Goal: Transaction & Acquisition: Purchase product/service

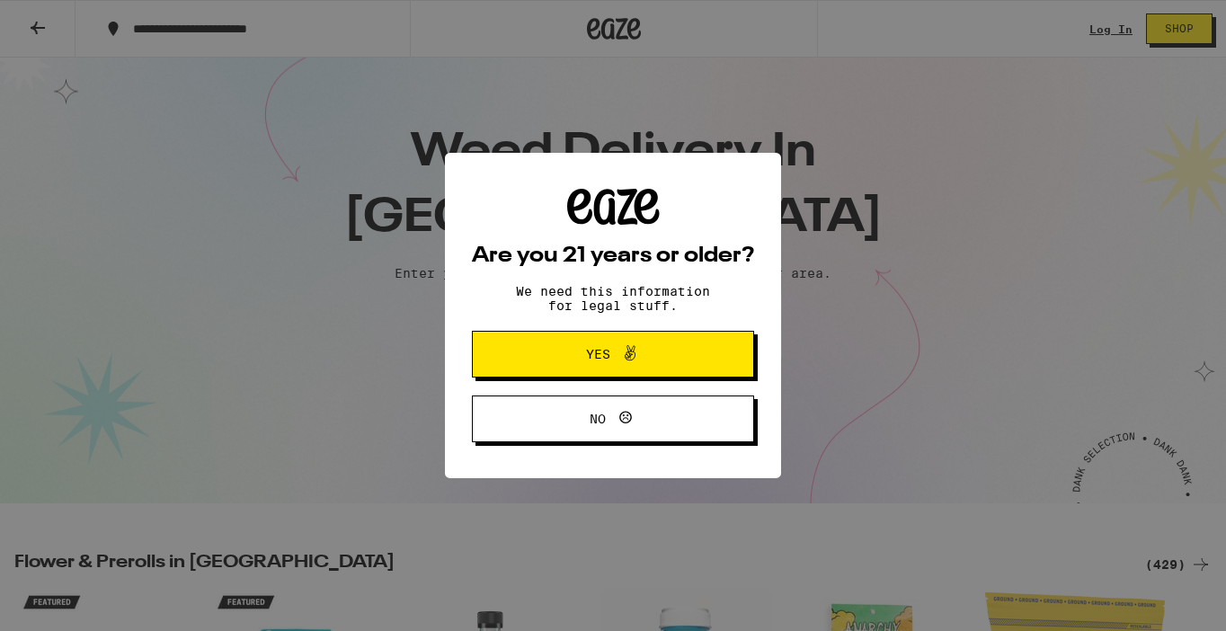
click at [593, 354] on span "Yes" at bounding box center [598, 354] width 24 height 13
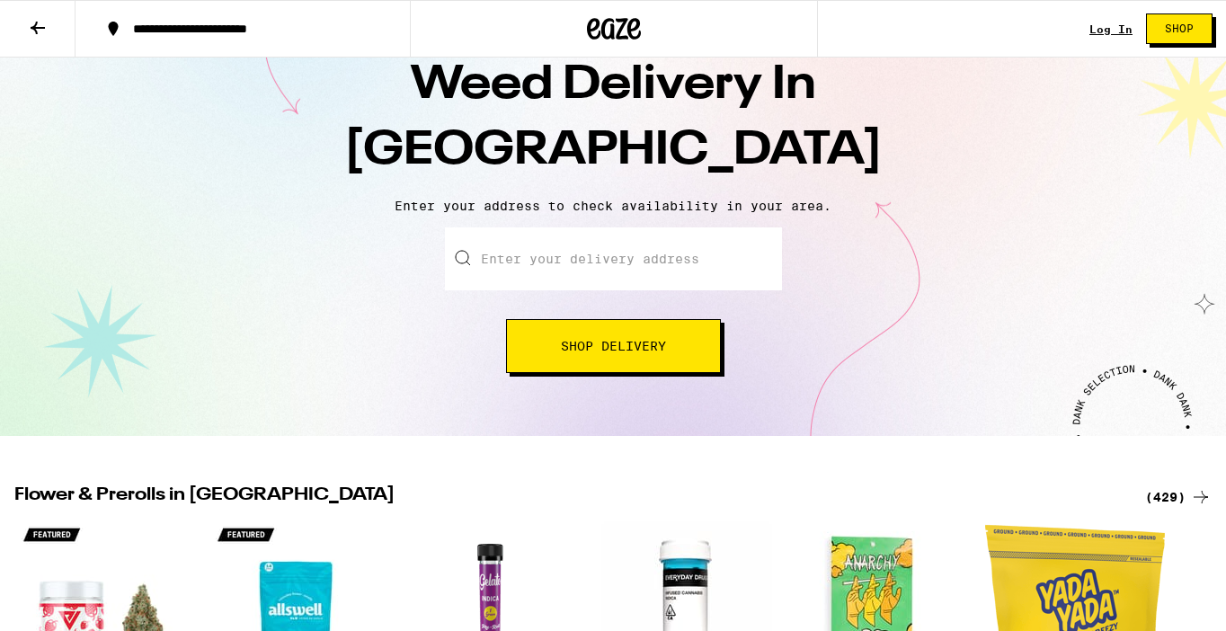
scroll to position [100, 0]
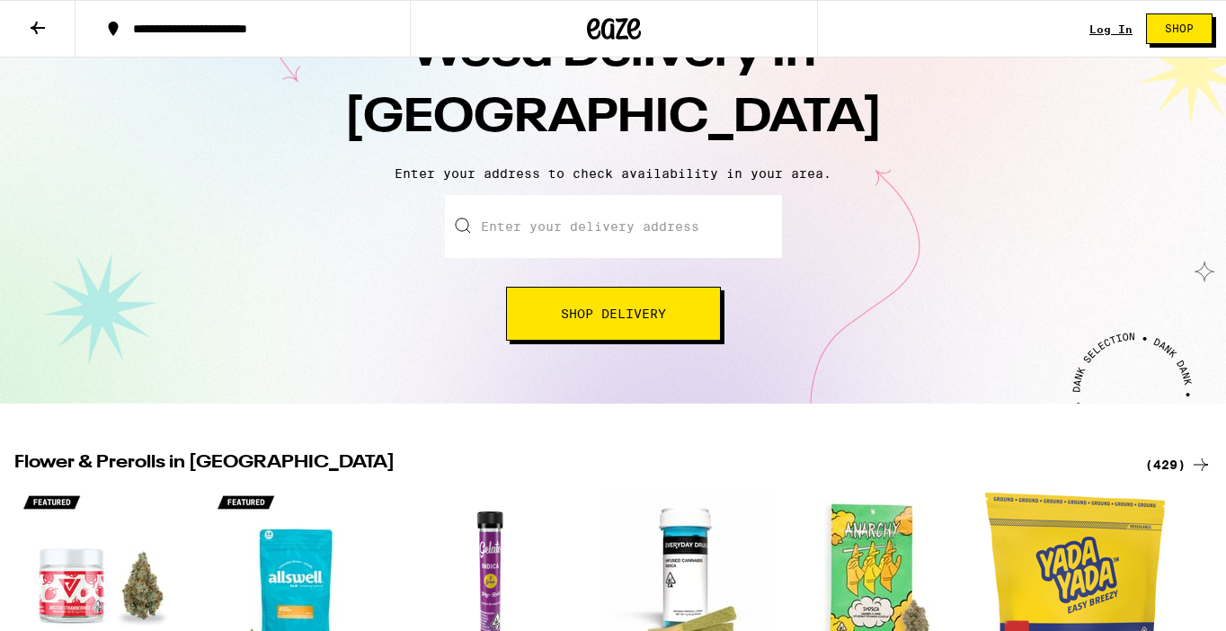
click at [692, 240] on input "Enter your delivery address" at bounding box center [613, 226] width 337 height 63
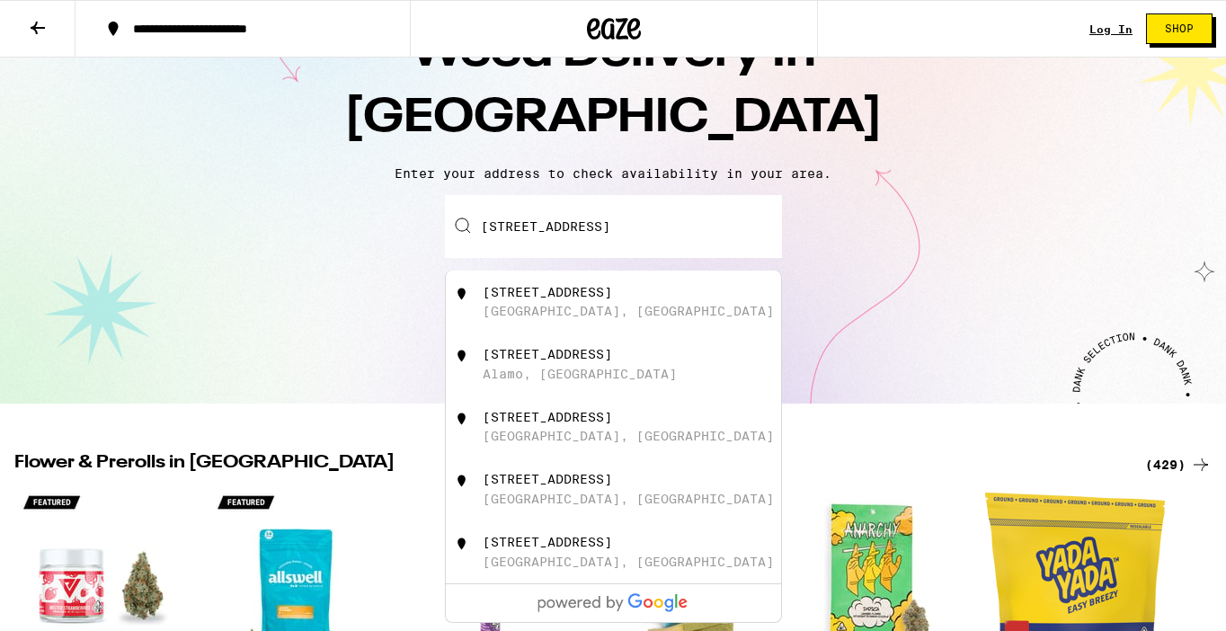
click at [641, 291] on div "2 Tanglewood Place Lafayette, CA" at bounding box center [643, 302] width 321 height 34
type input "2 Tanglewood Place, Lafayette, CA"
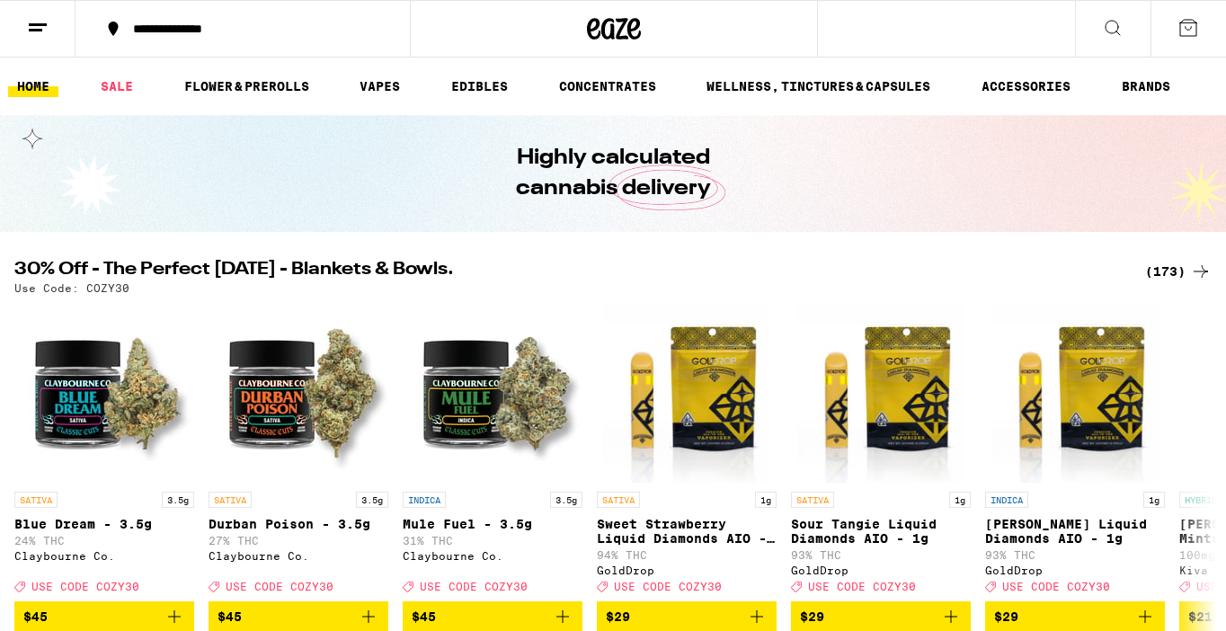
click at [337, 84] on ul "HOME SALE FLOWER & PREROLLS VAPES EDIBLES CONCENTRATES WELLNESS, TINCTURES & CA…" at bounding box center [613, 87] width 1226 height 58
click at [277, 84] on link "FLOWER & PREROLLS" at bounding box center [246, 86] width 143 height 22
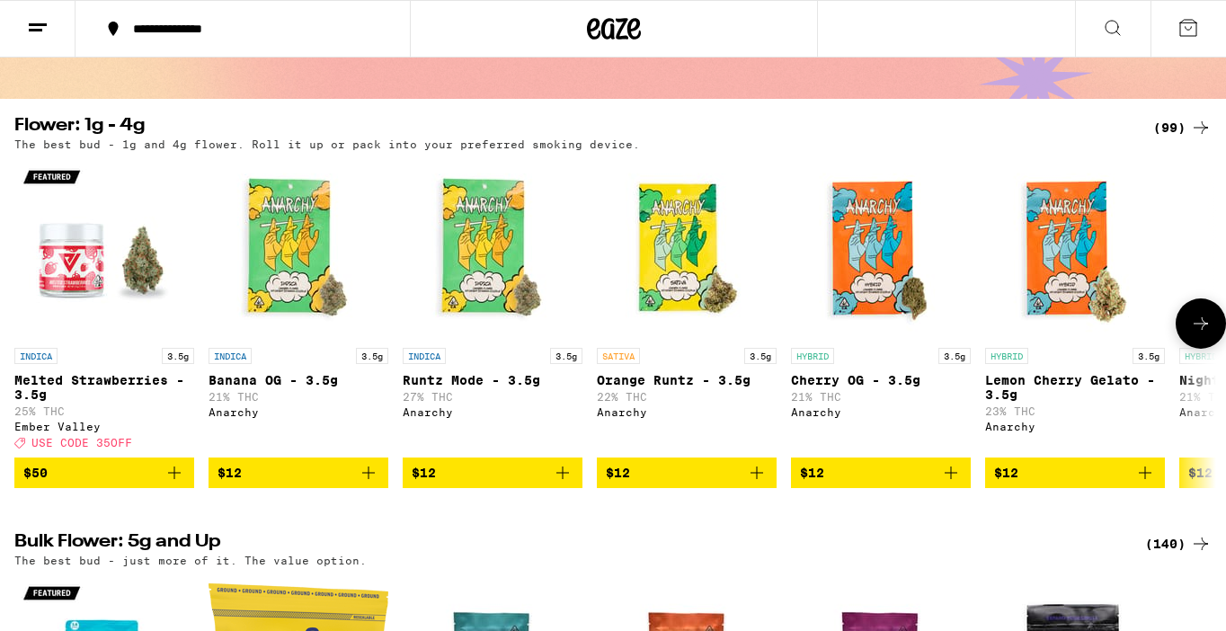
scroll to position [134, 0]
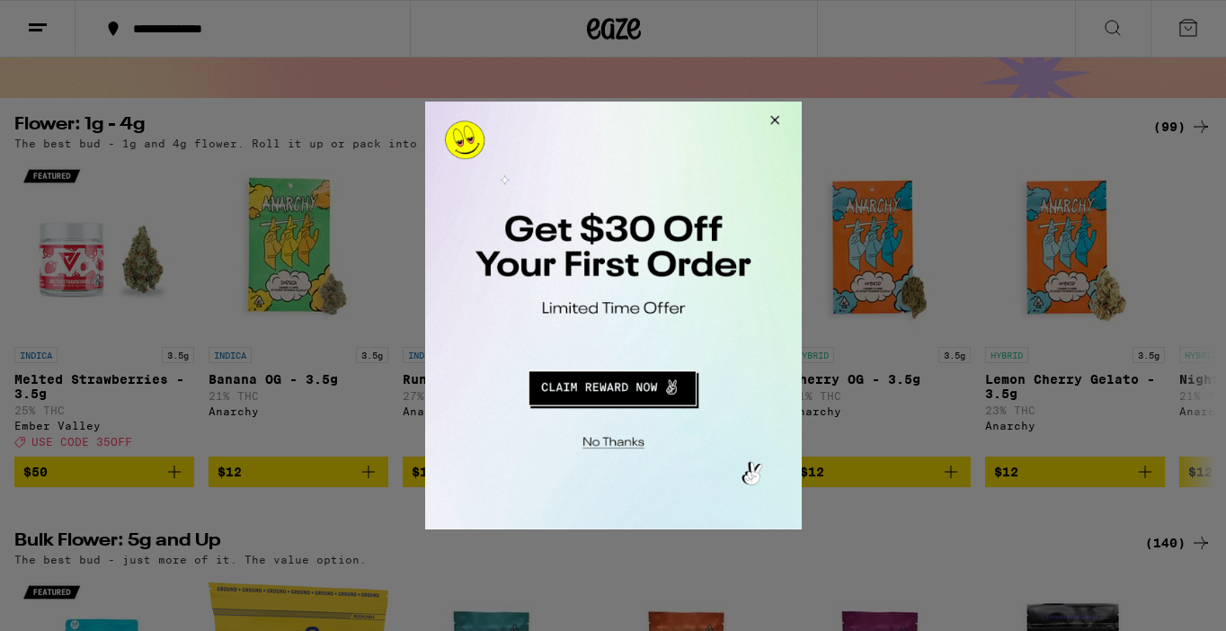
click at [1168, 344] on div at bounding box center [613, 315] width 1226 height 631
click at [771, 114] on button "Close Modal" at bounding box center [771, 123] width 49 height 43
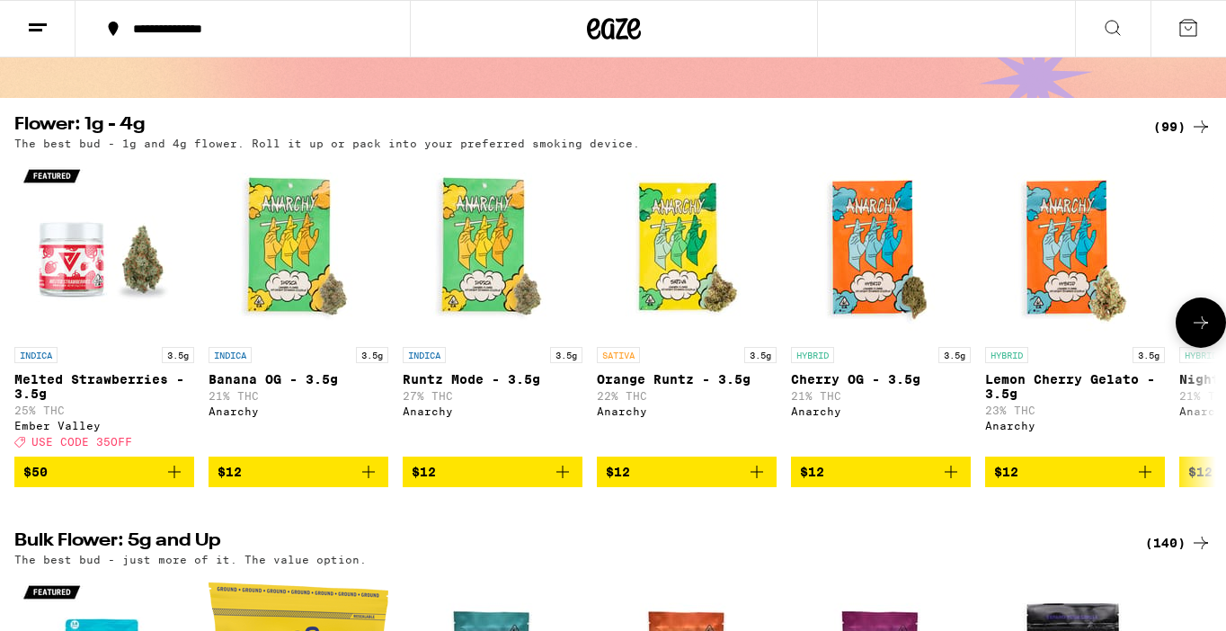
click at [1200, 329] on icon at bounding box center [1200, 322] width 14 height 13
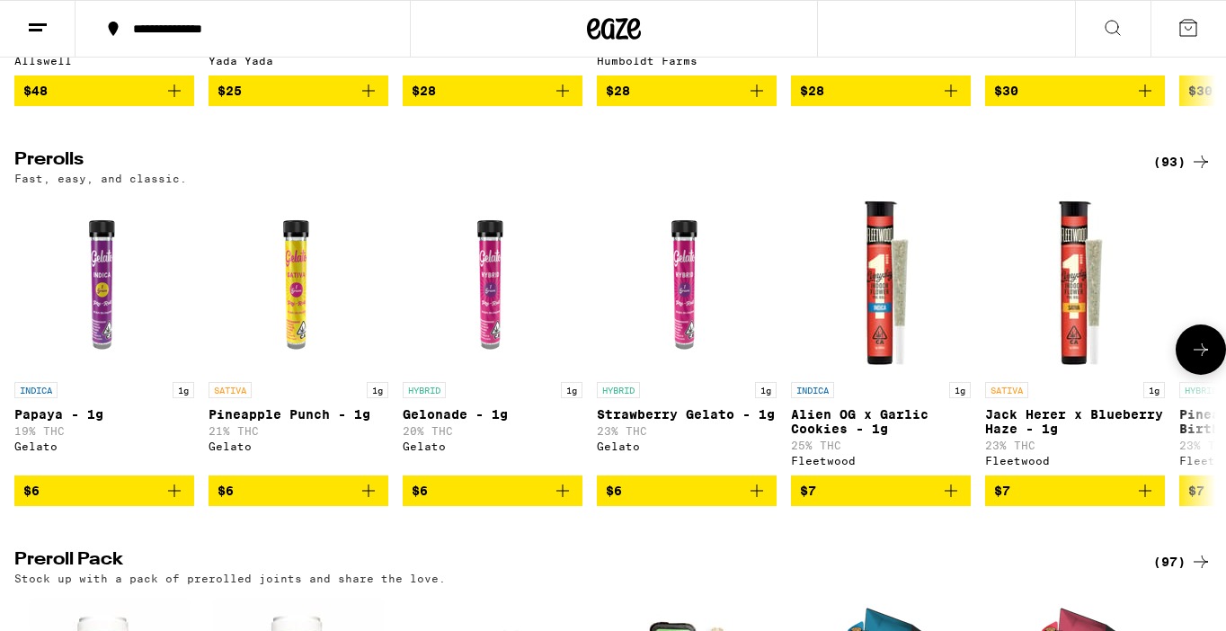
scroll to position [935, 0]
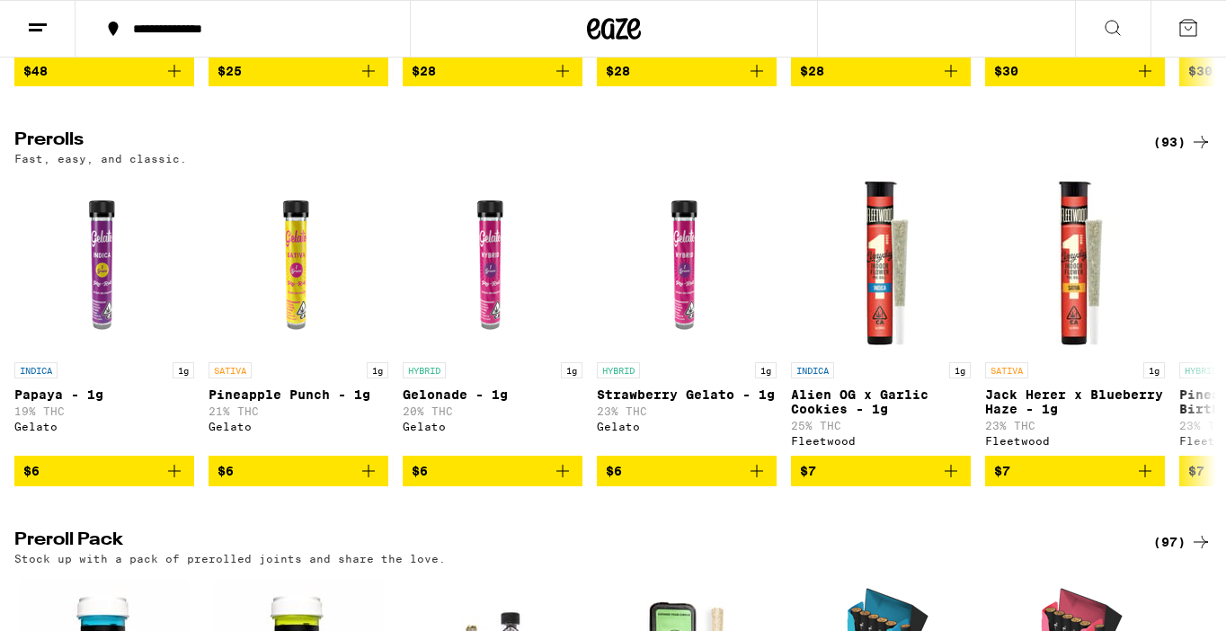
click at [1192, 18] on icon at bounding box center [1188, 28] width 22 height 22
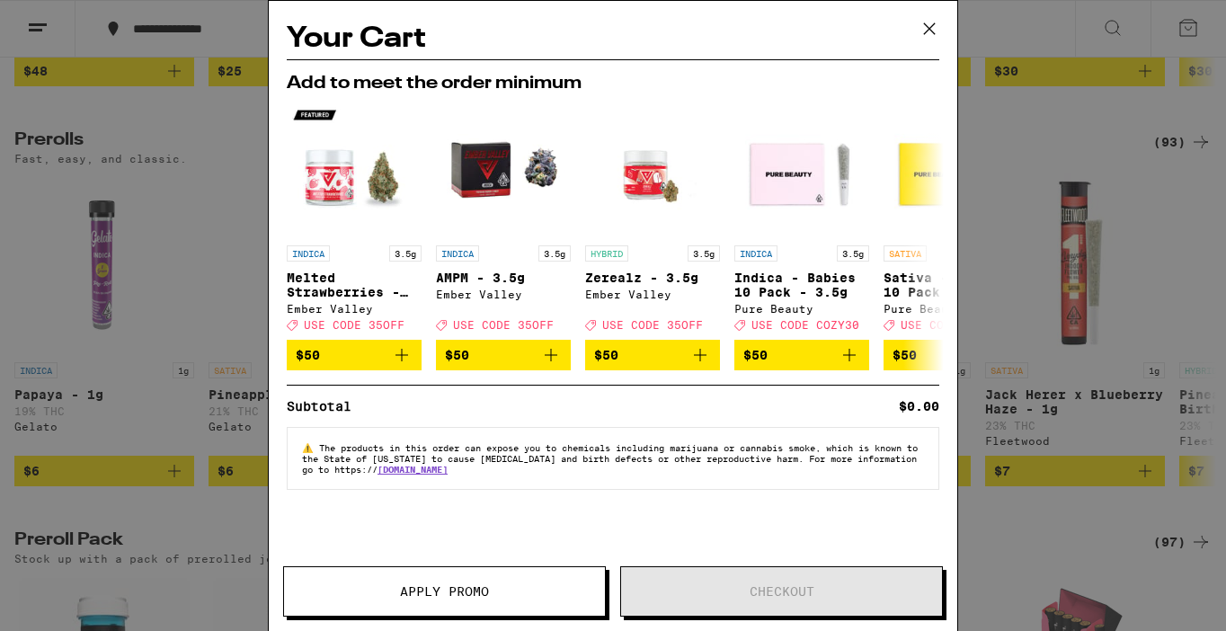
click at [926, 28] on icon at bounding box center [929, 28] width 27 height 27
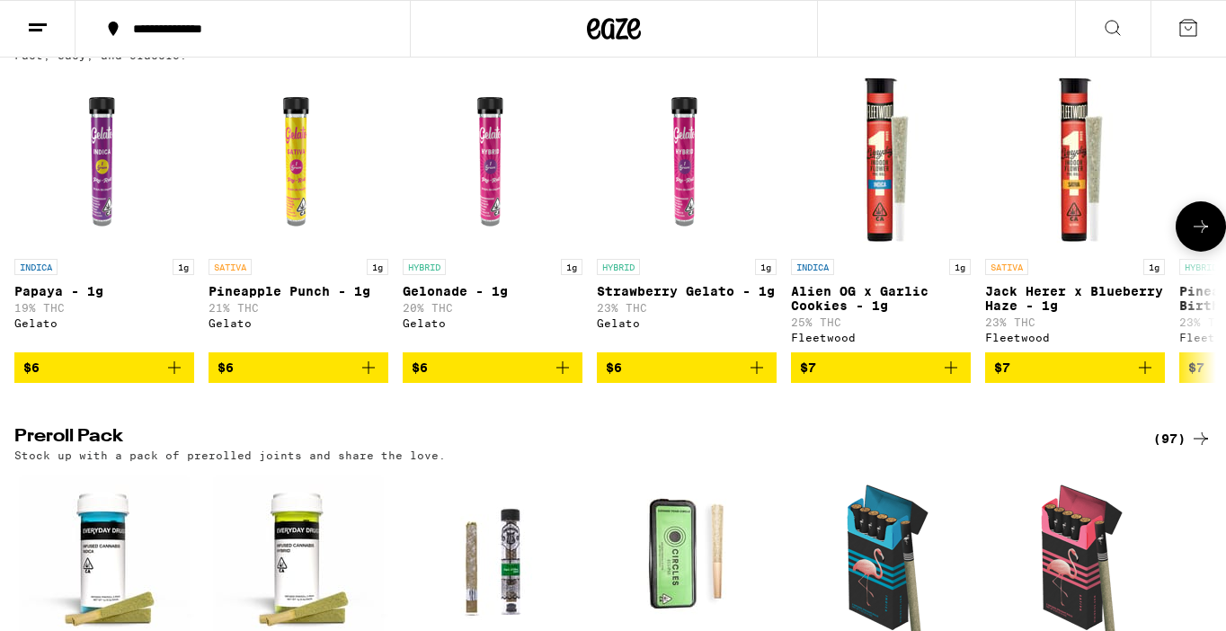
scroll to position [1039, 0]
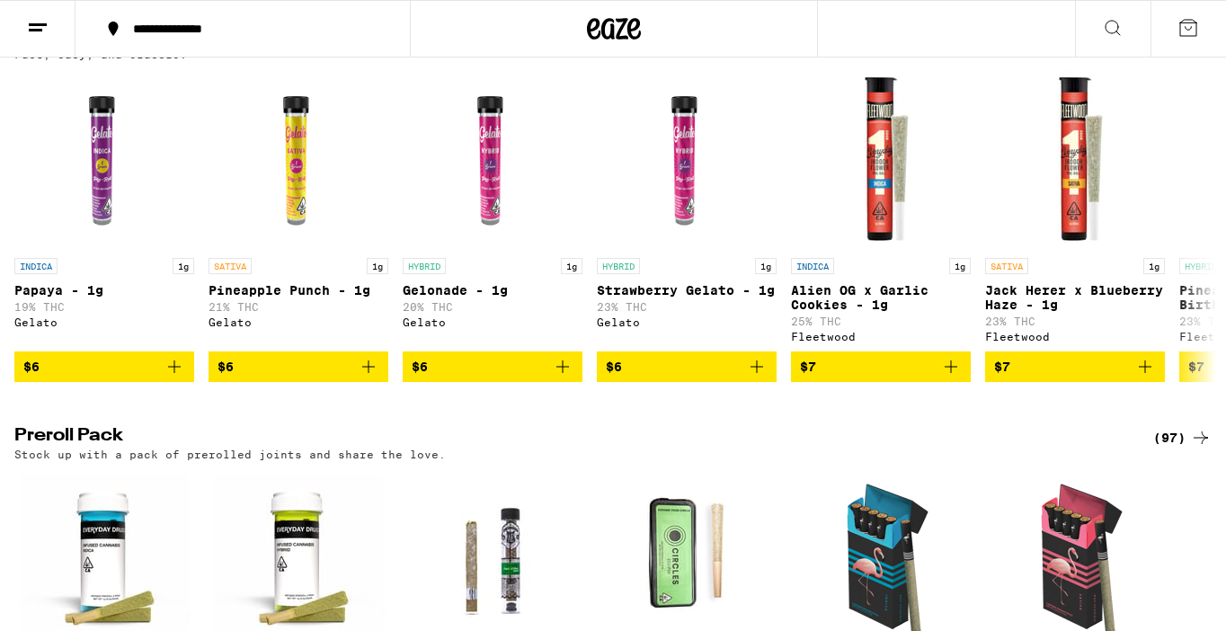
click at [1182, 37] on icon at bounding box center [1188, 28] width 22 height 22
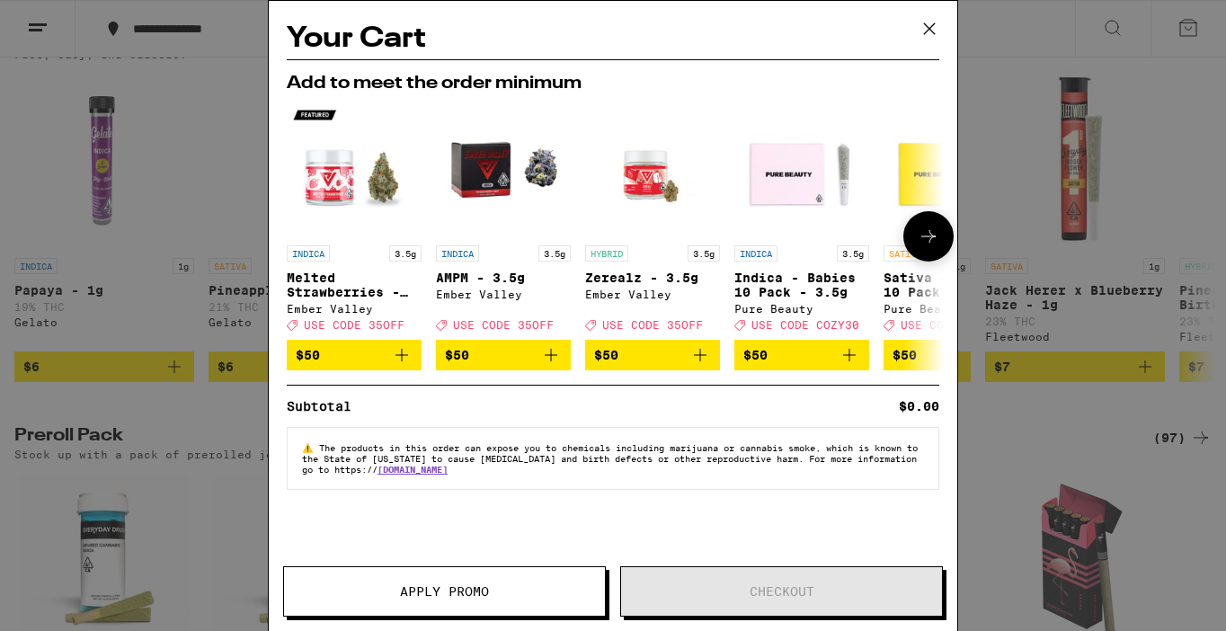
click at [950, 233] on div at bounding box center [928, 236] width 50 height 50
click at [1122, 231] on div "Your Cart Add to meet the order minimum INDICA 3.5g Melted Strawberries - 3.5g …" at bounding box center [613, 315] width 1226 height 631
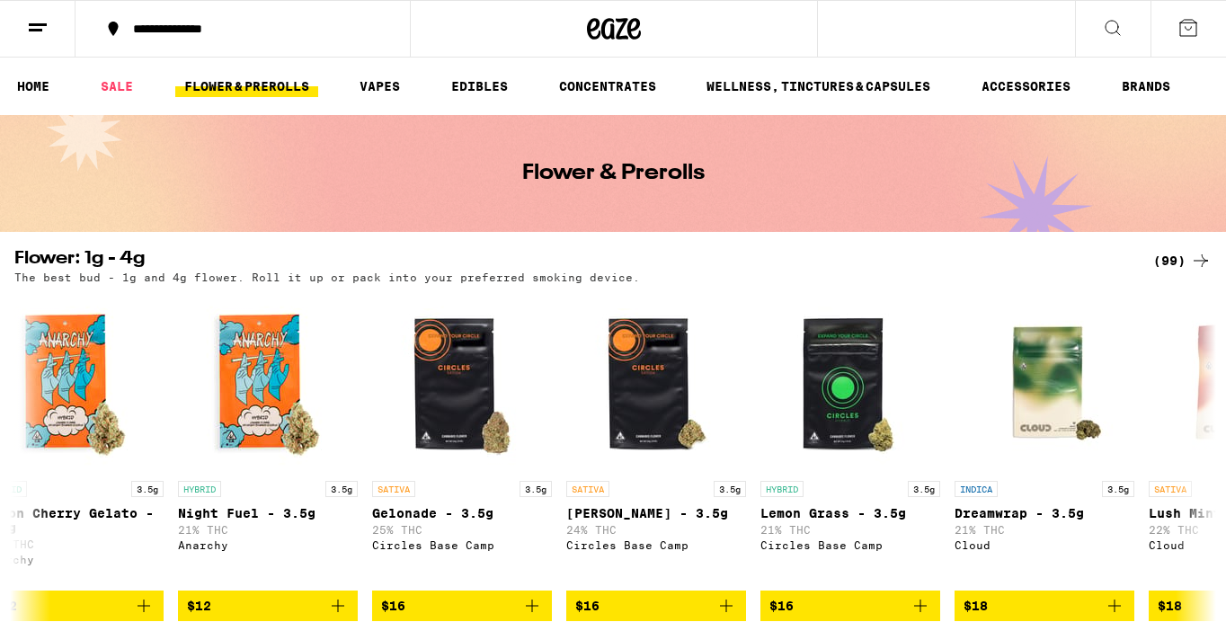
scroll to position [4, 0]
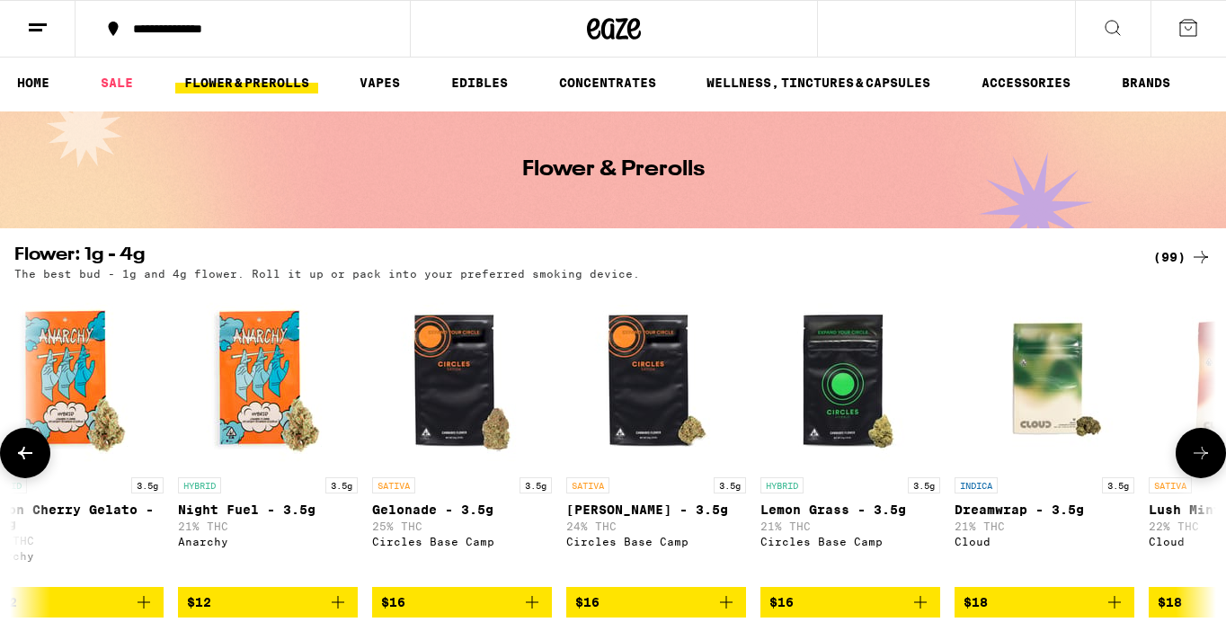
click at [27, 450] on icon at bounding box center [25, 453] width 22 height 22
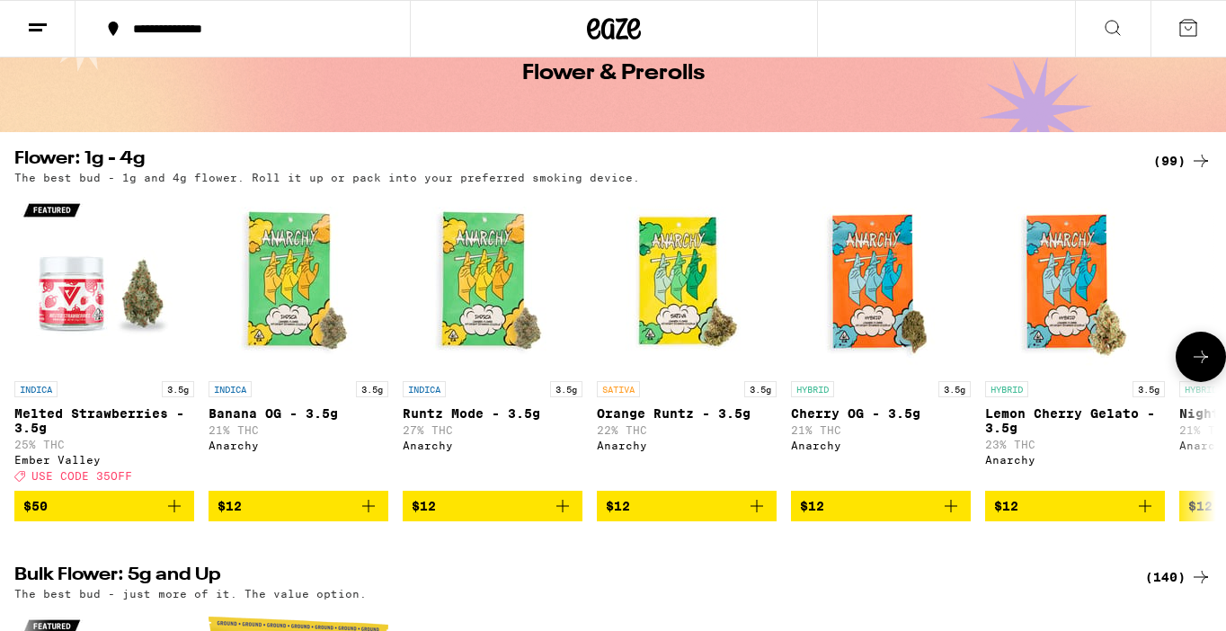
scroll to position [102, 0]
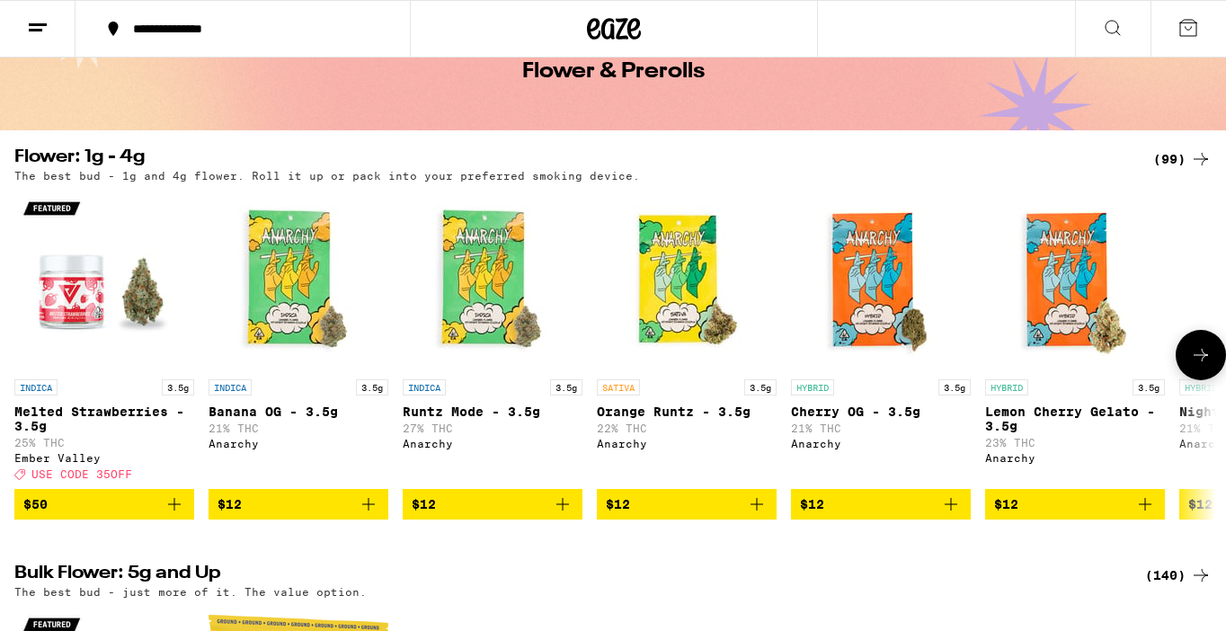
click at [951, 510] on icon "Add to bag" at bounding box center [950, 504] width 13 height 13
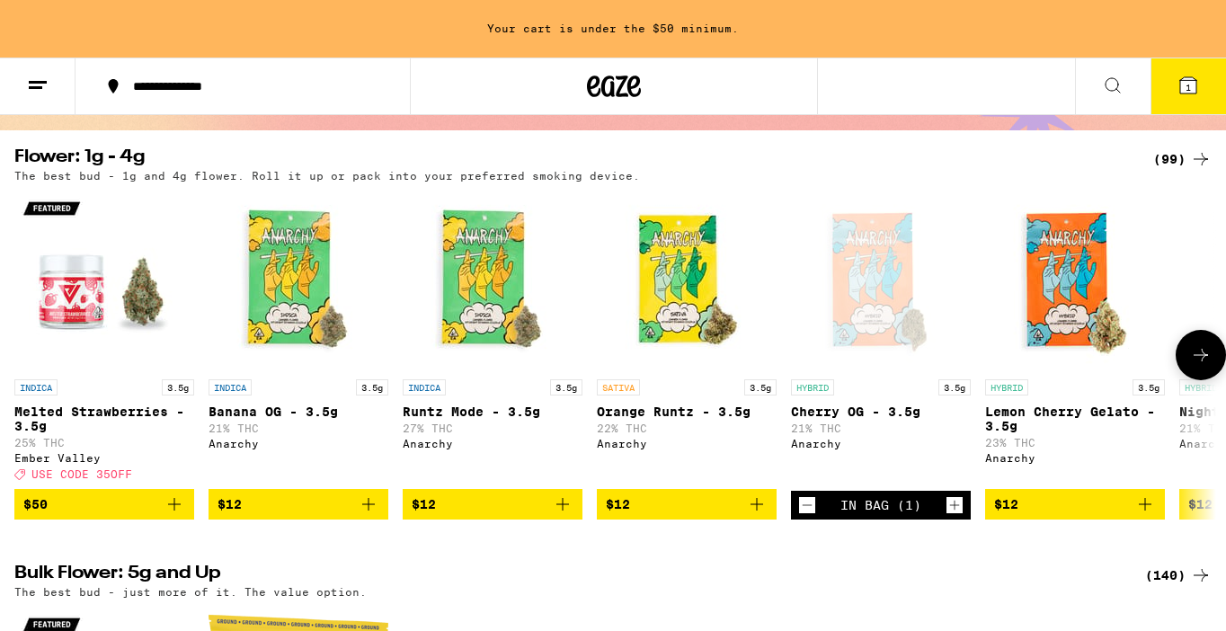
scroll to position [0, 0]
click at [1197, 366] on icon at bounding box center [1201, 355] width 22 height 22
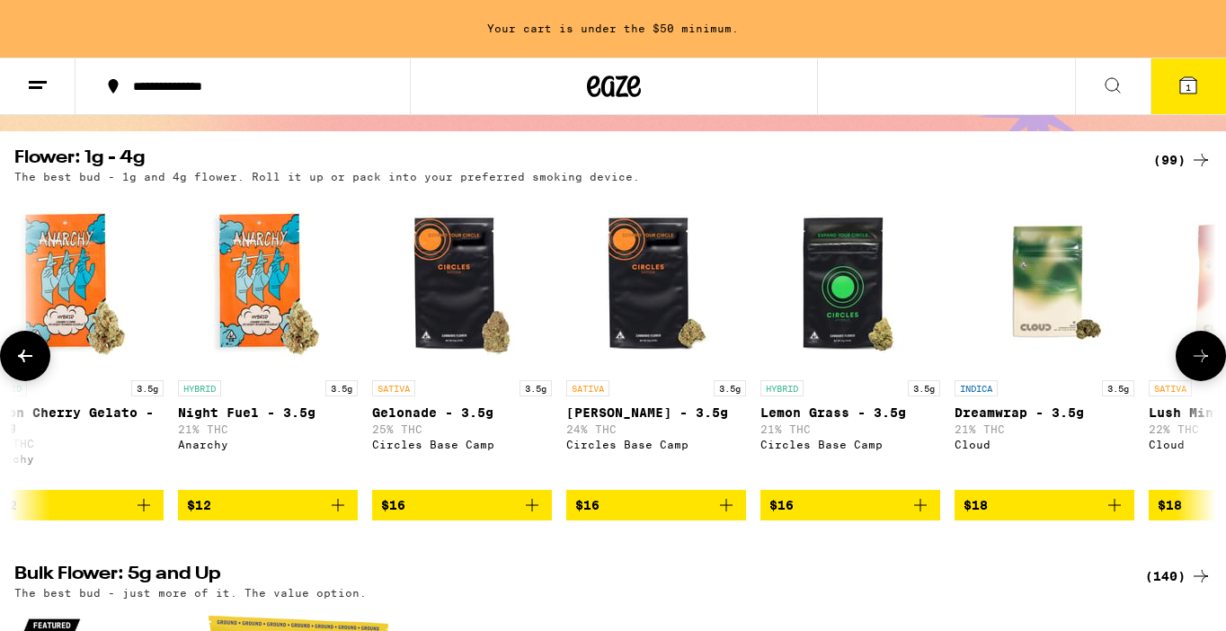
scroll to position [159, 0]
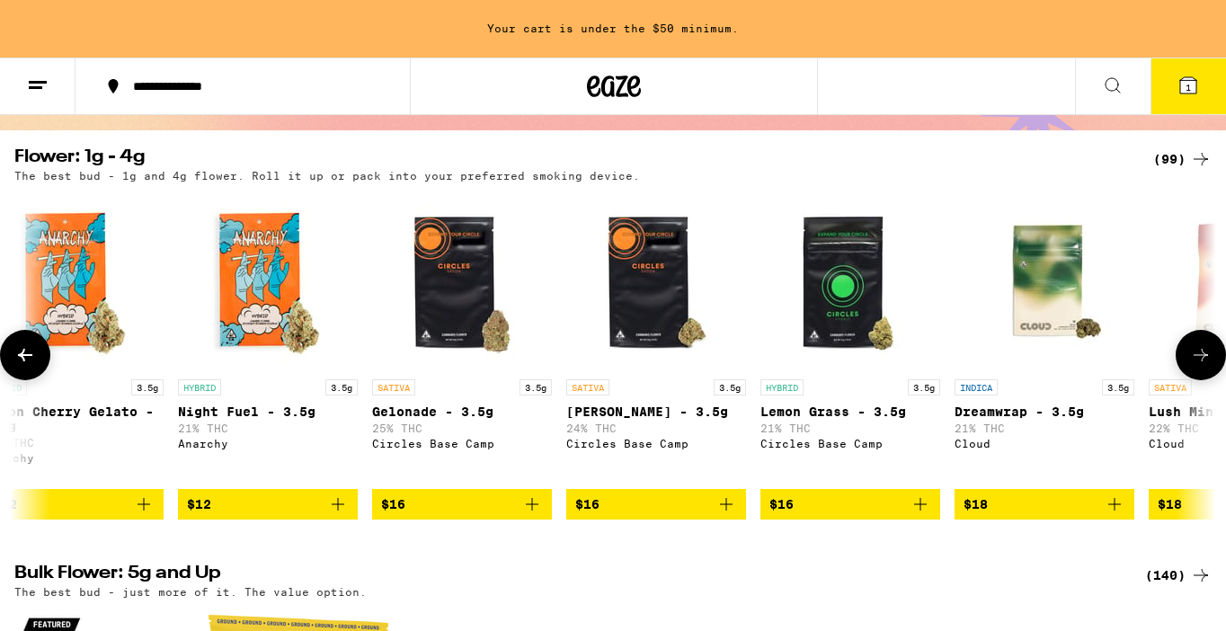
click at [1205, 359] on icon at bounding box center [1201, 355] width 22 height 22
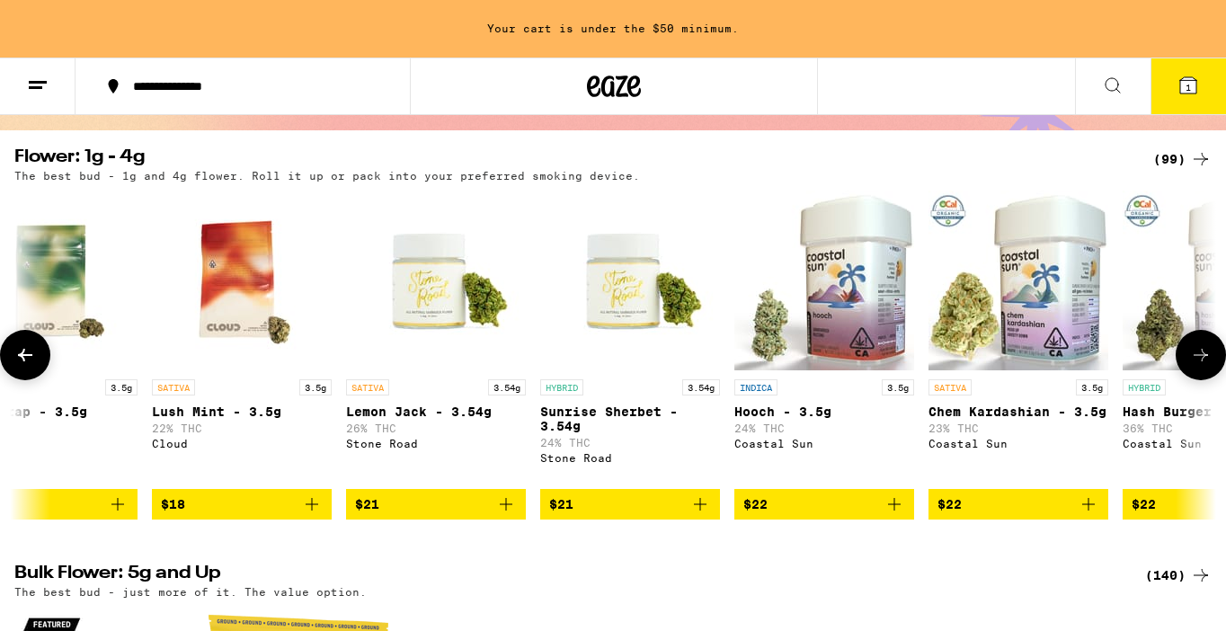
scroll to position [0, 2002]
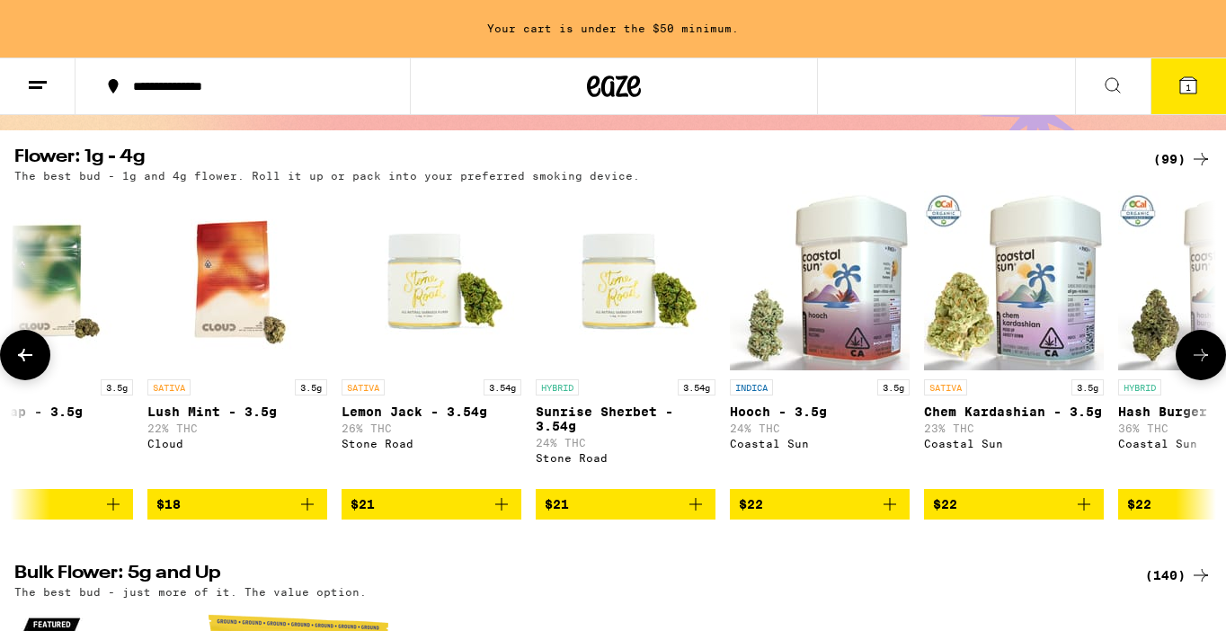
click at [1205, 360] on icon at bounding box center [1201, 355] width 22 height 22
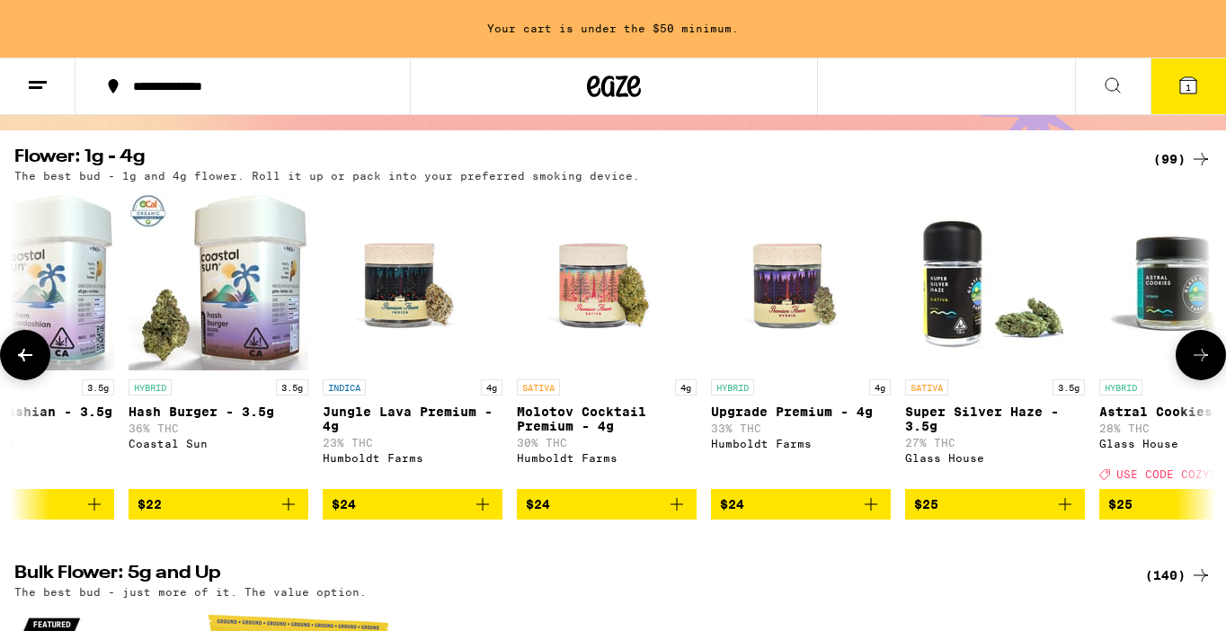
scroll to position [0, 3003]
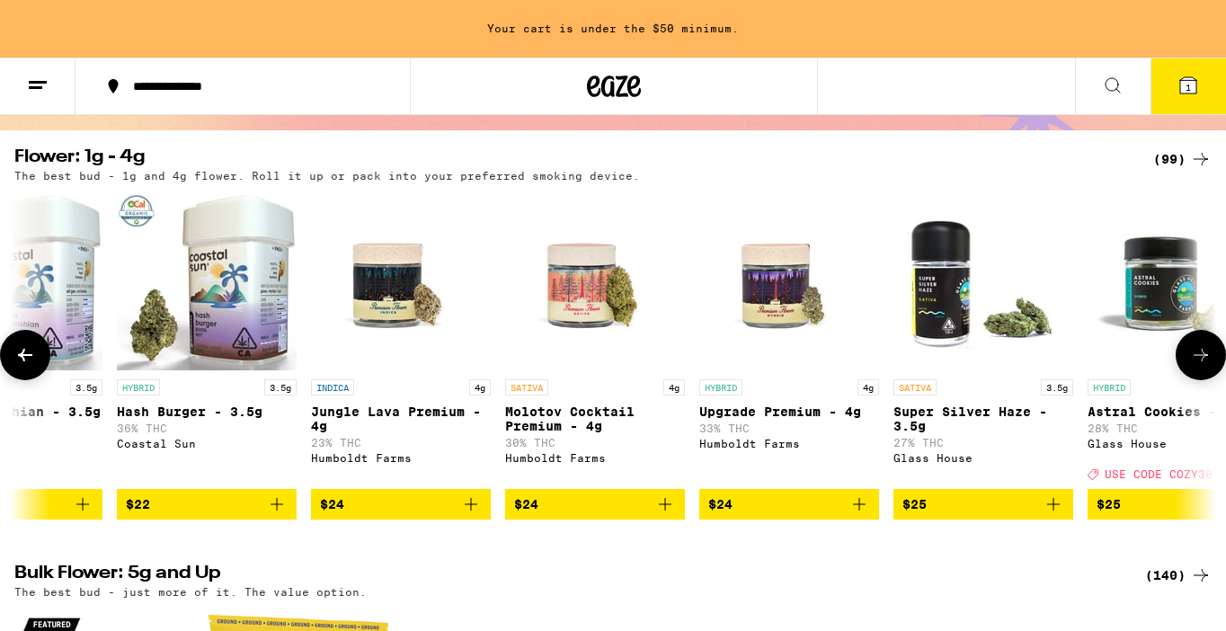
click at [1198, 346] on button at bounding box center [1200, 355] width 50 height 50
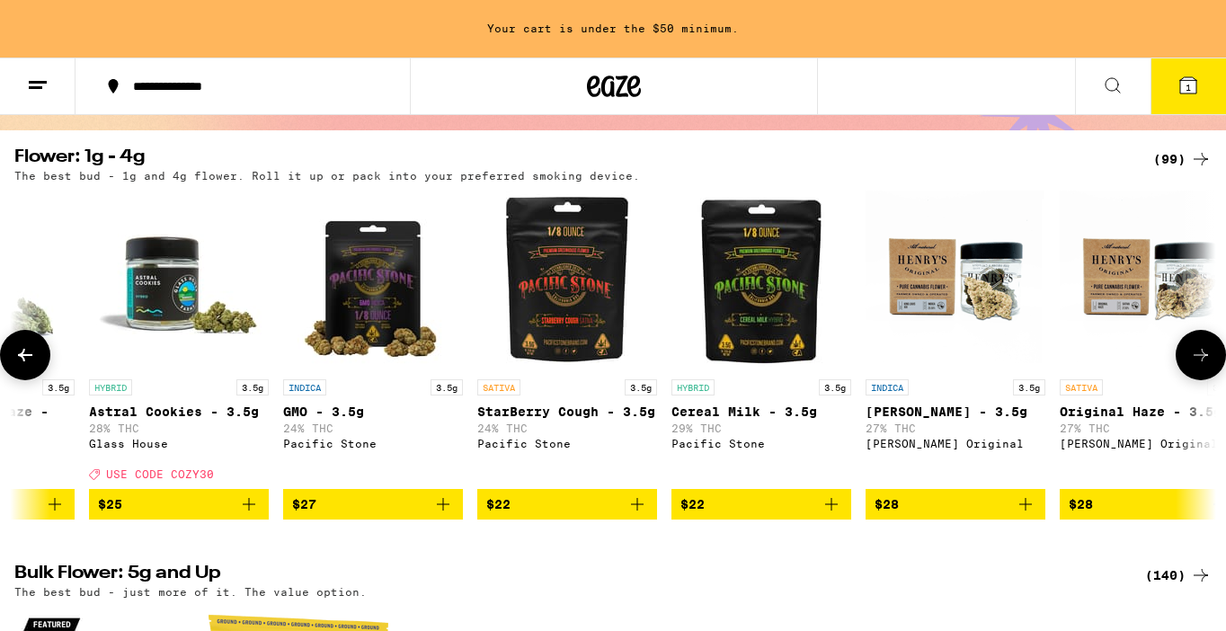
scroll to position [0, 4004]
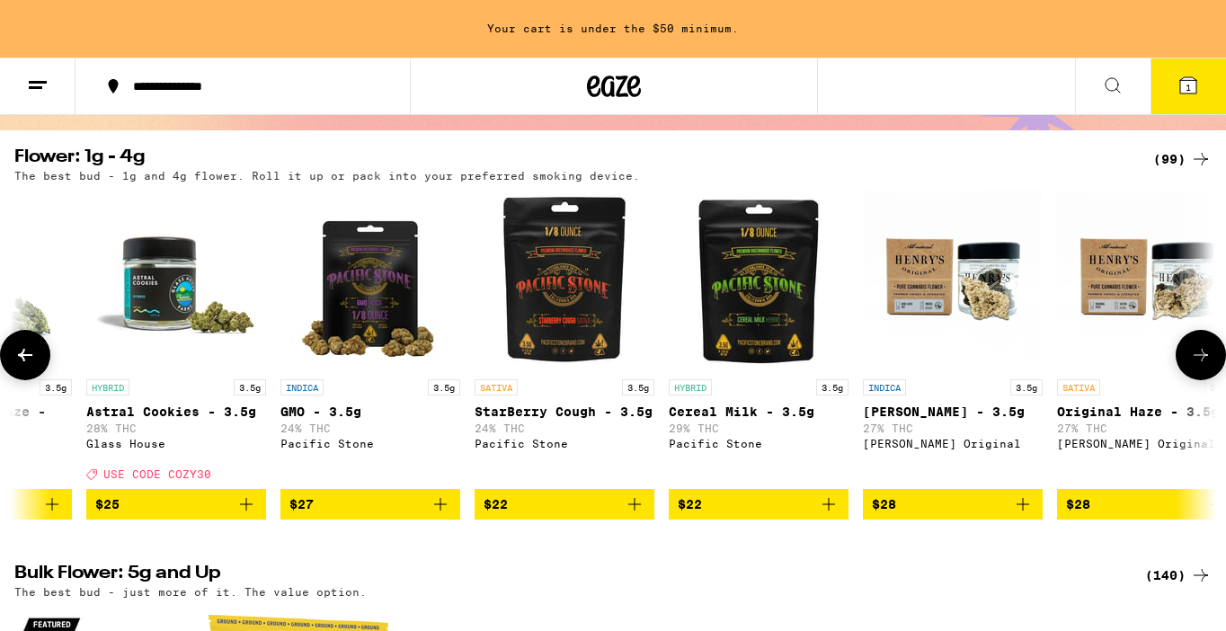
click at [1198, 346] on button at bounding box center [1200, 355] width 50 height 50
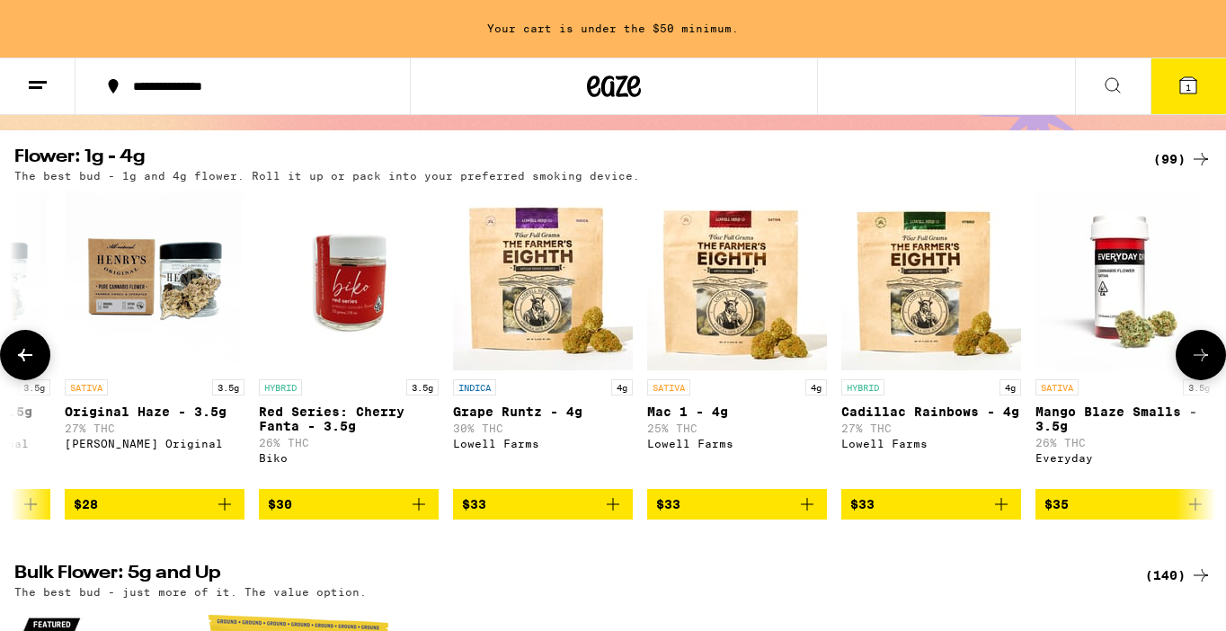
scroll to position [0, 5005]
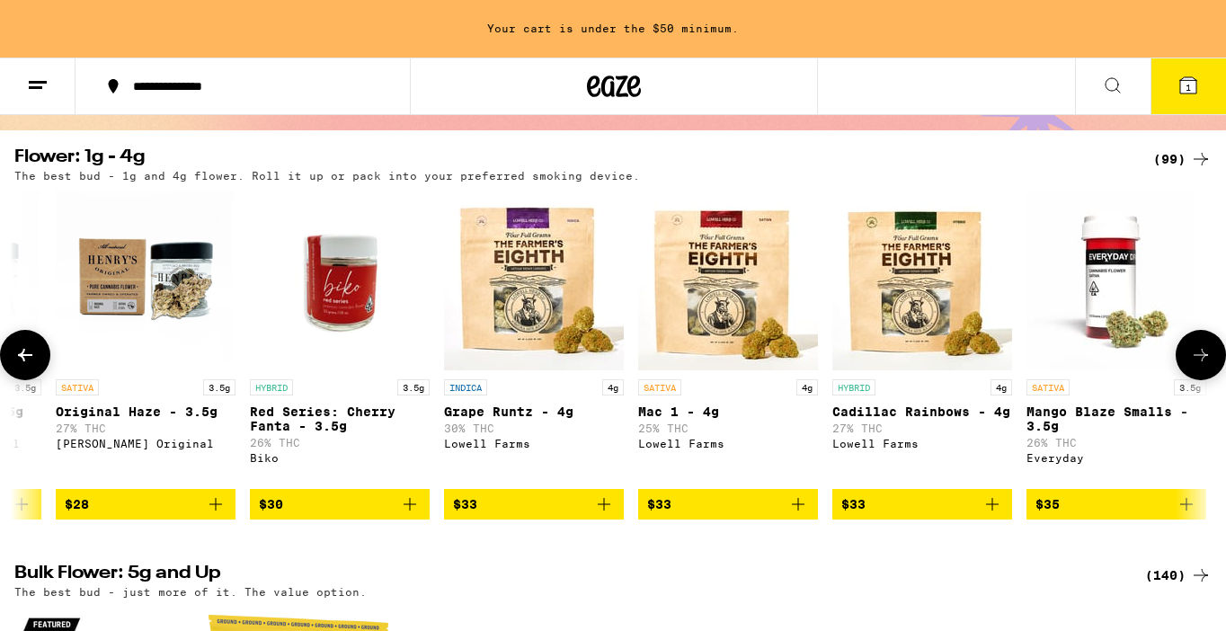
click at [35, 375] on button at bounding box center [25, 355] width 50 height 50
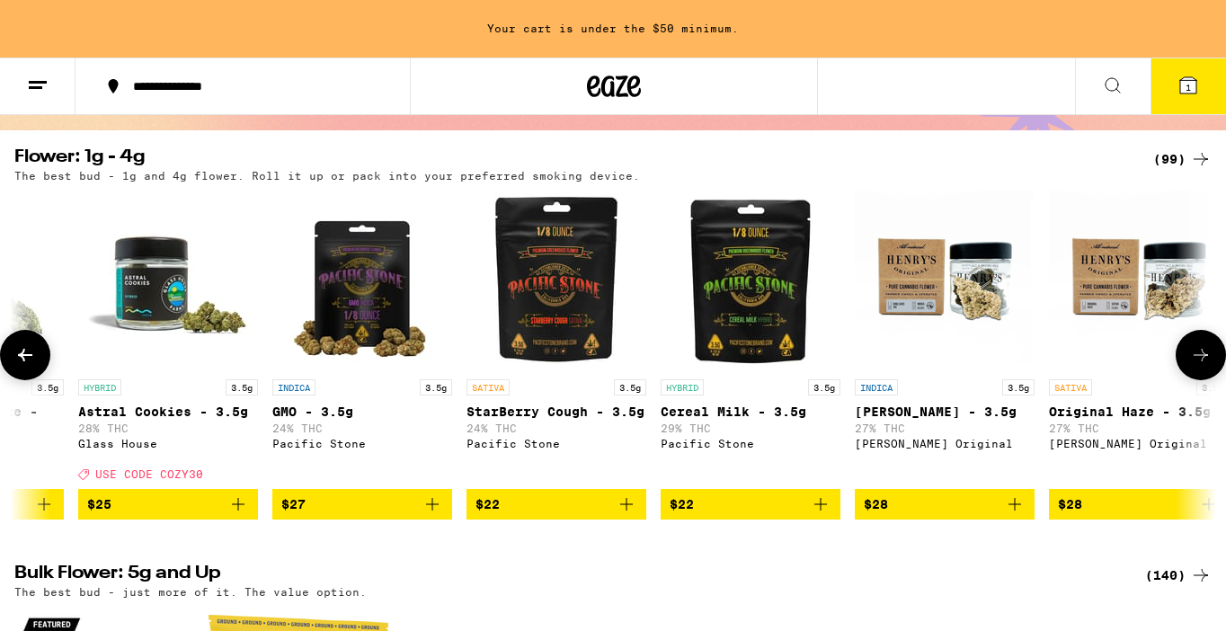
scroll to position [0, 4004]
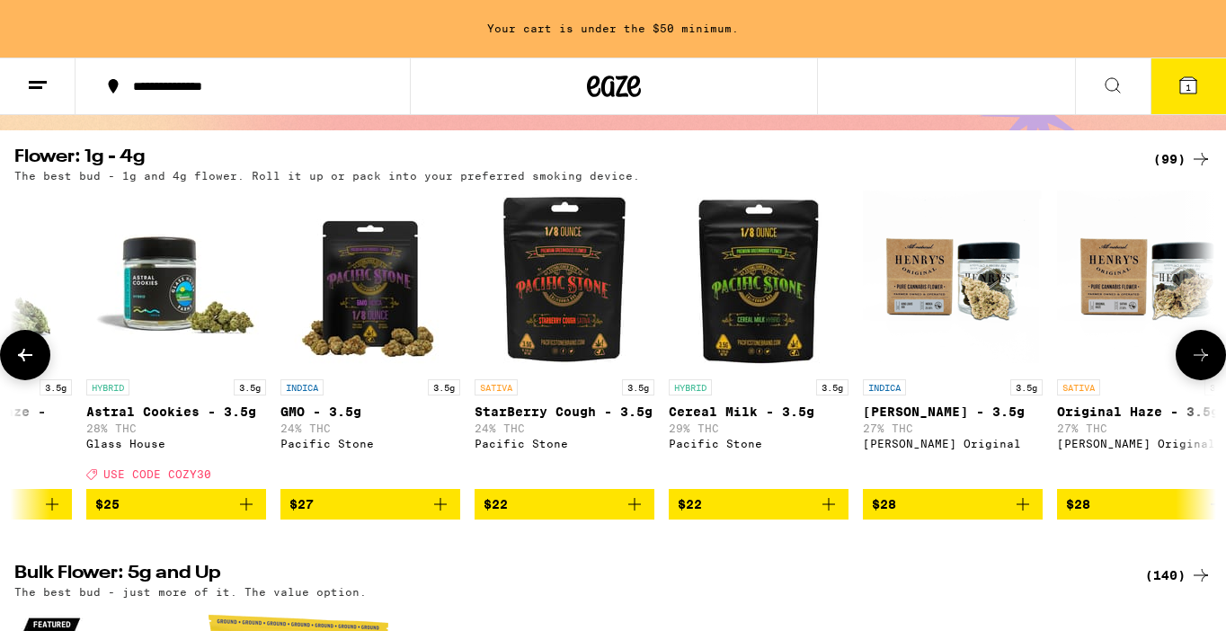
click at [1195, 359] on icon at bounding box center [1201, 355] width 22 height 22
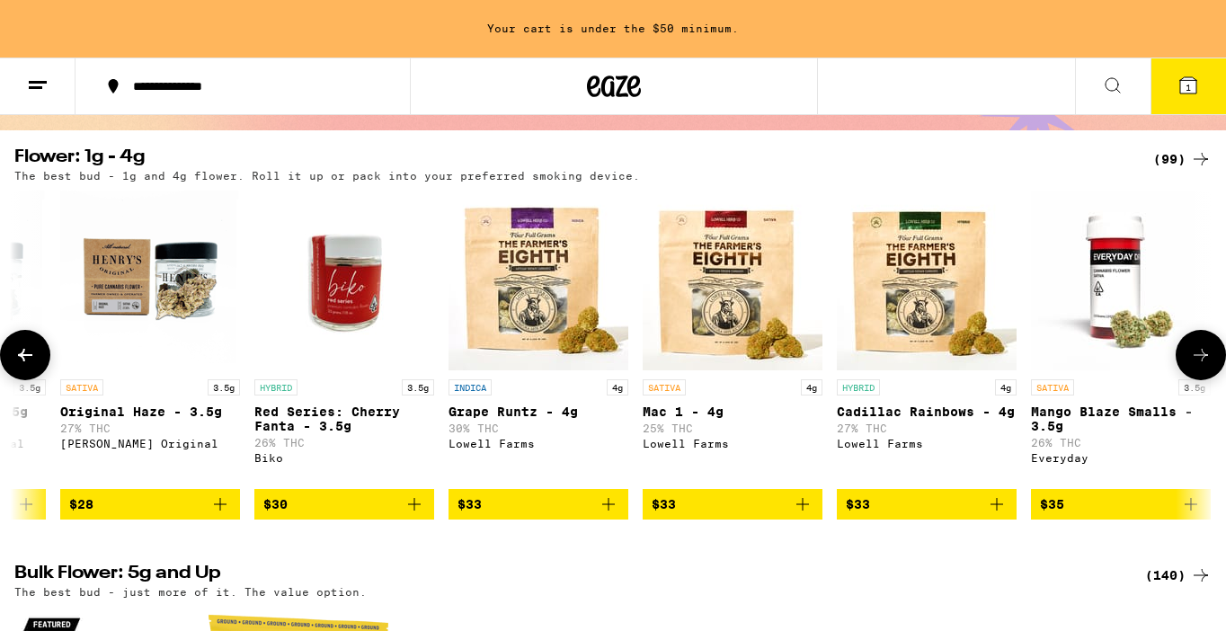
scroll to position [0, 5005]
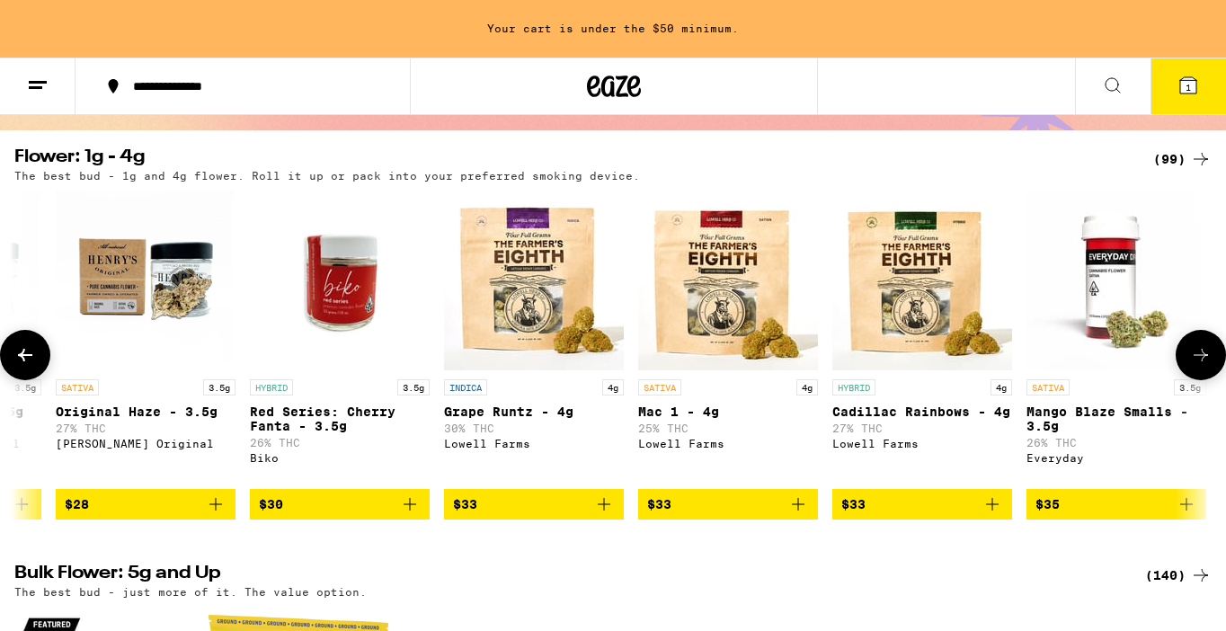
click at [1195, 359] on icon at bounding box center [1201, 355] width 22 height 22
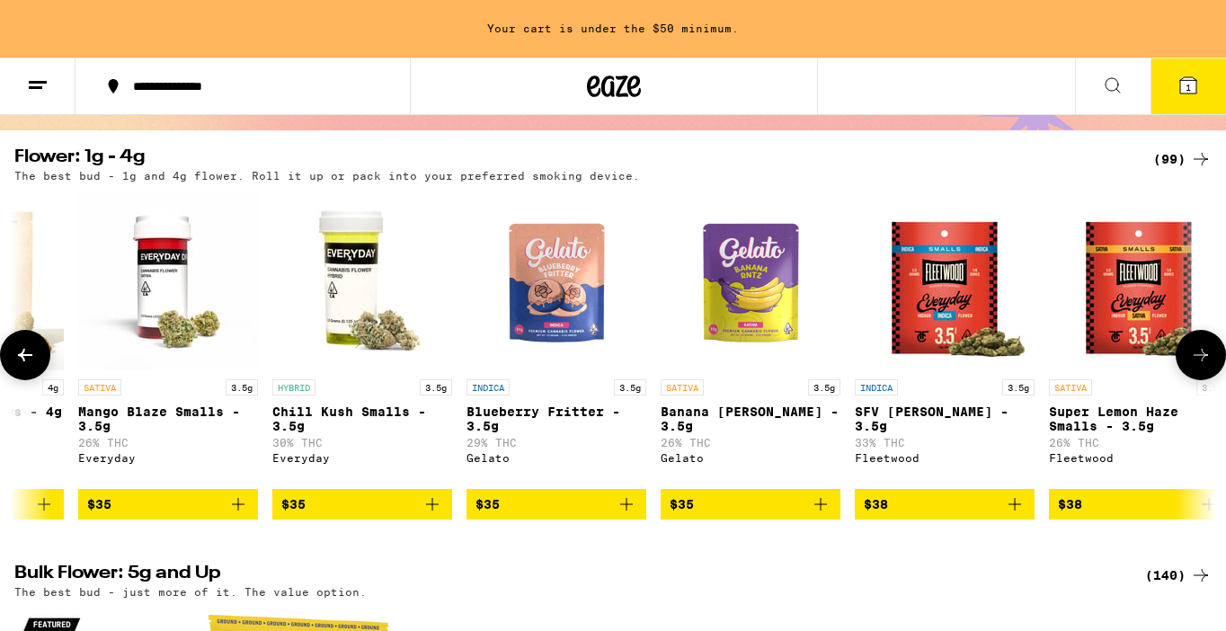
scroll to position [0, 6006]
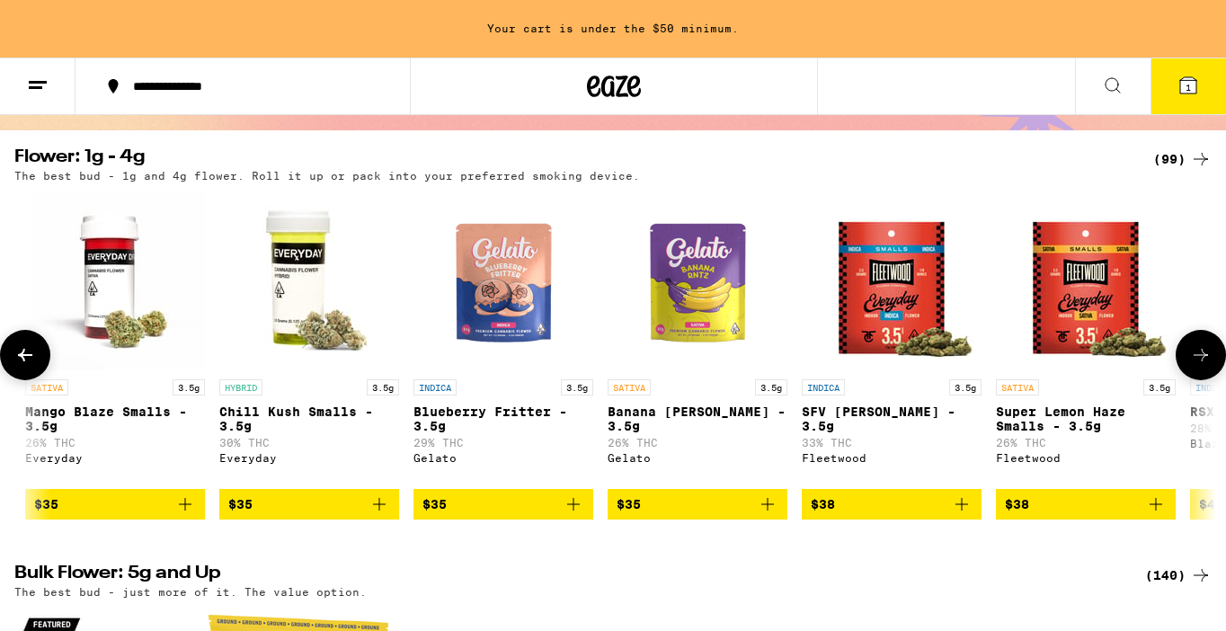
click at [1195, 359] on icon at bounding box center [1201, 355] width 22 height 22
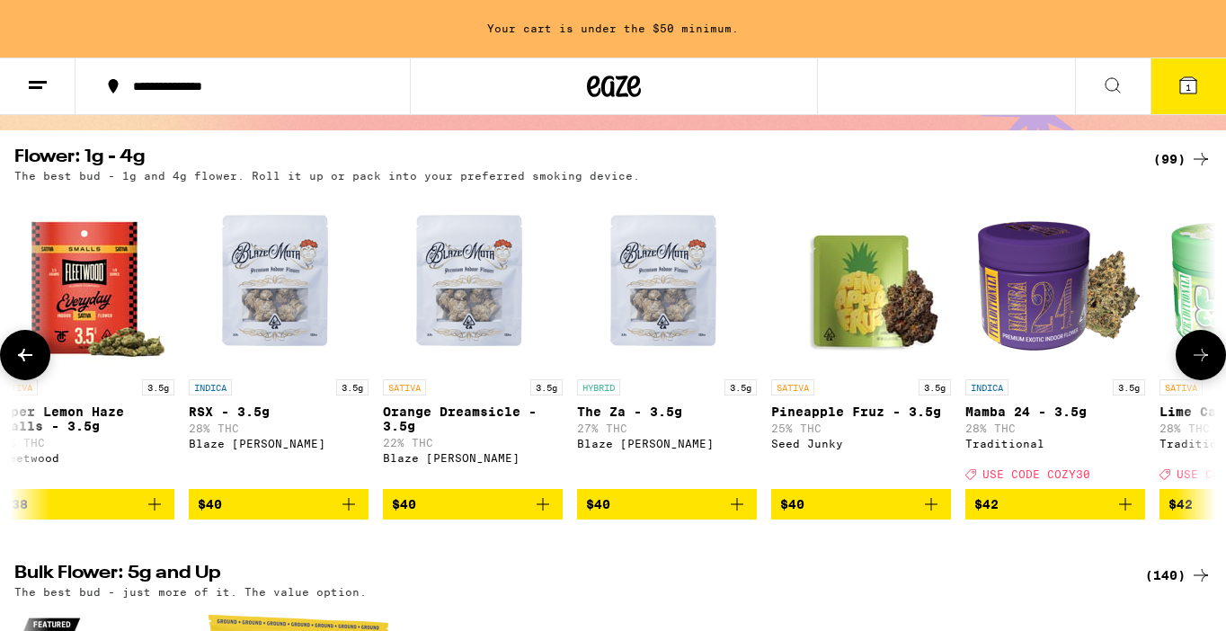
scroll to position [0, 0]
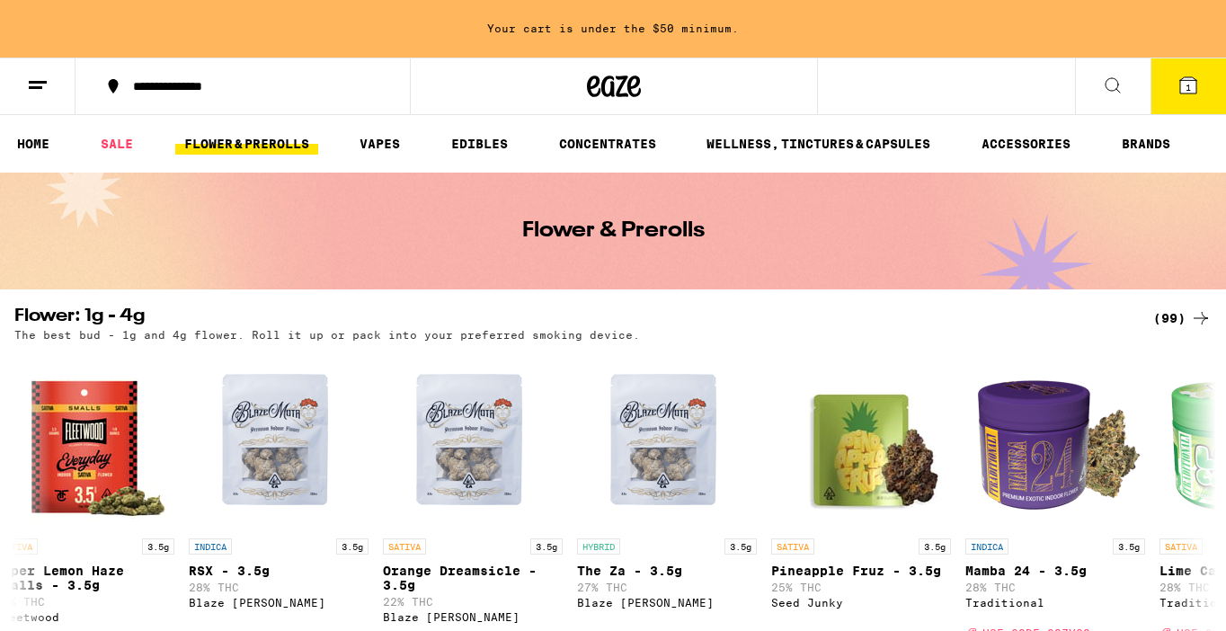
click at [1103, 91] on icon at bounding box center [1113, 86] width 22 height 22
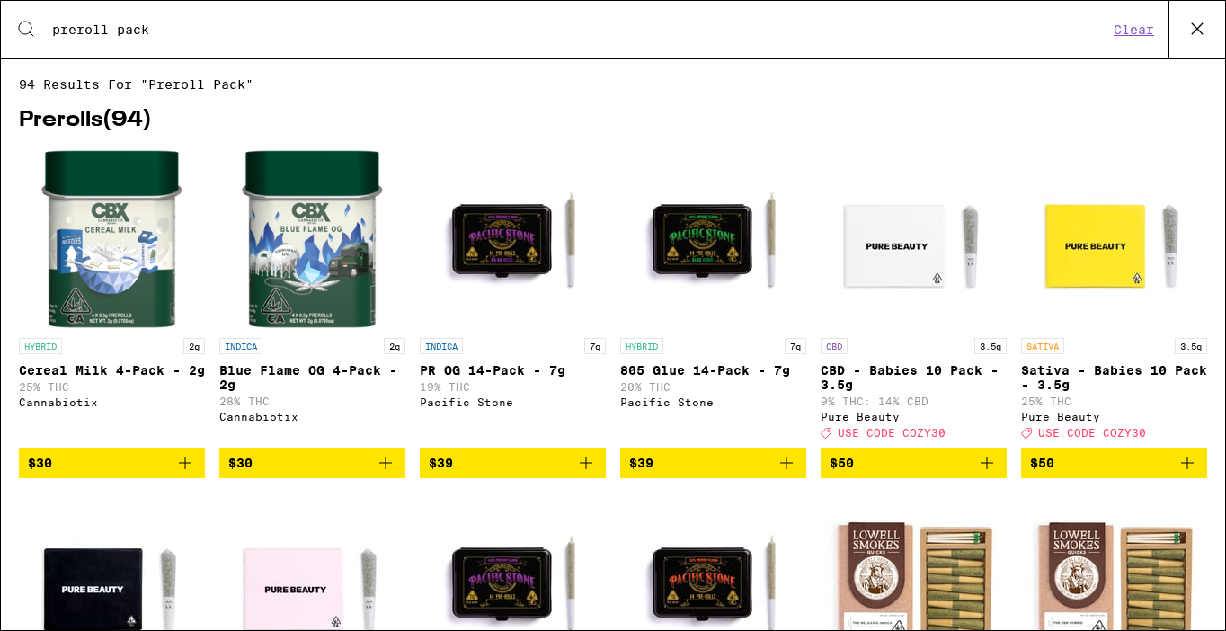
type input "preroll pack"
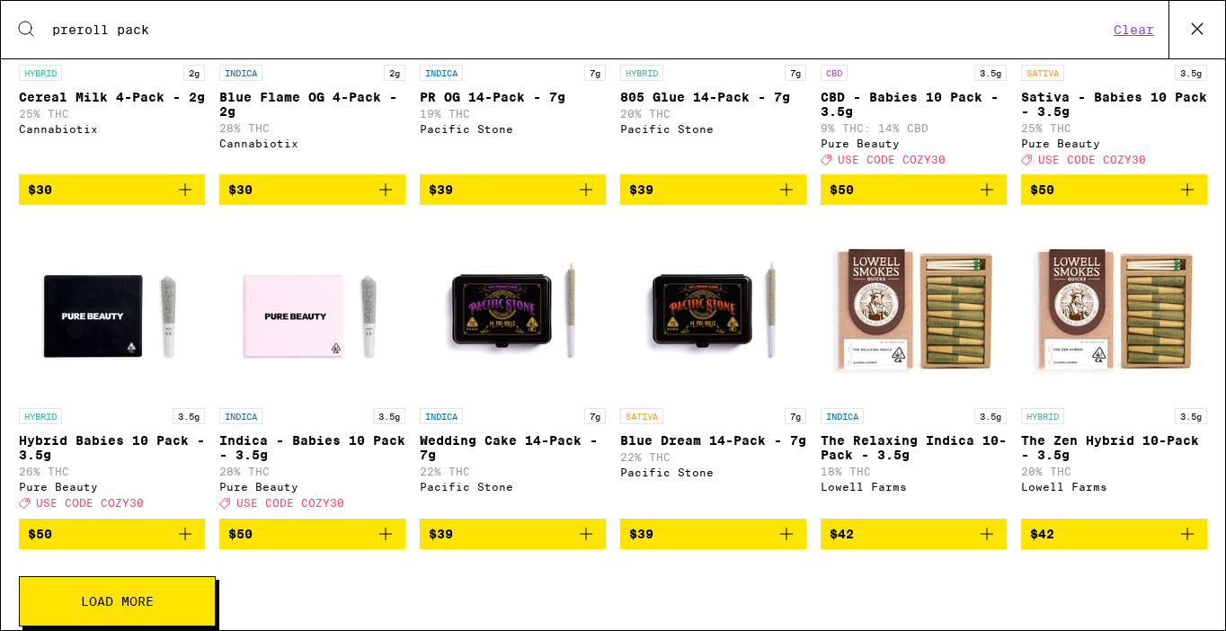
scroll to position [321, 0]
